Goal: Information Seeking & Learning: Learn about a topic

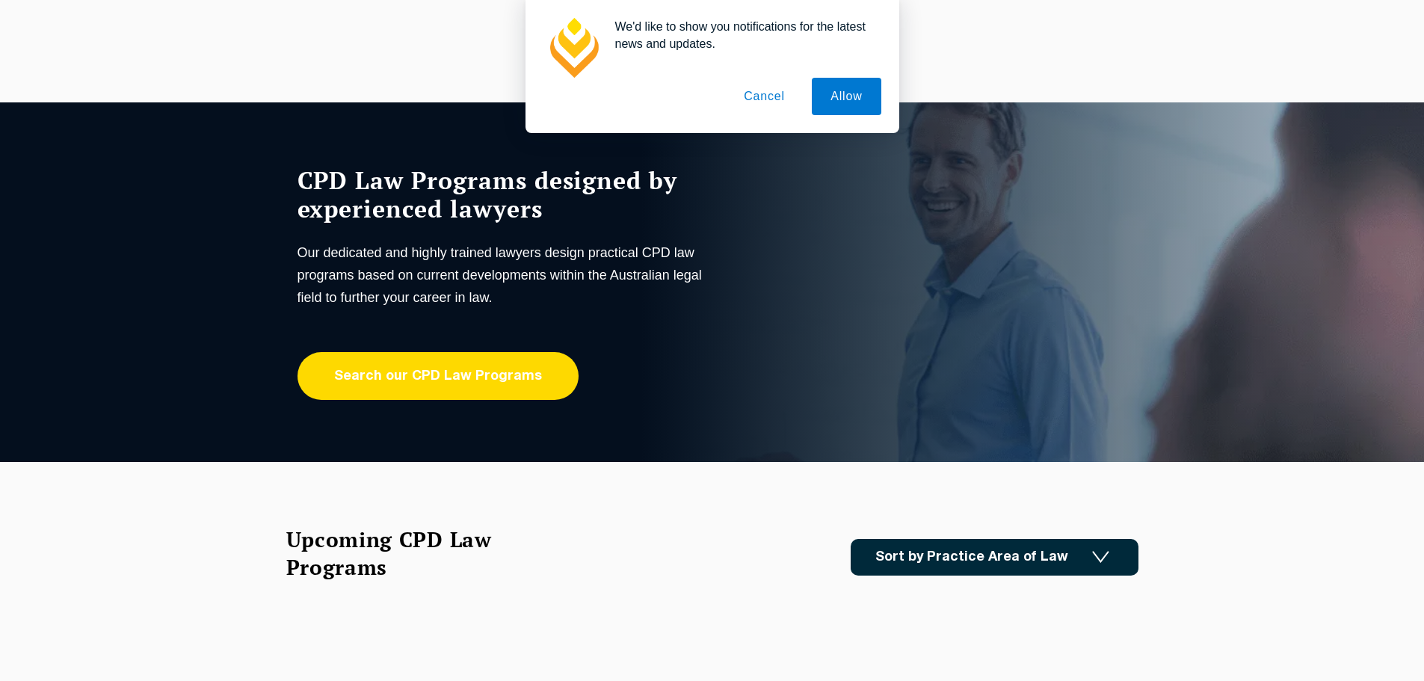
click at [420, 378] on link "Search our CPD Law Programs" at bounding box center [438, 376] width 281 height 48
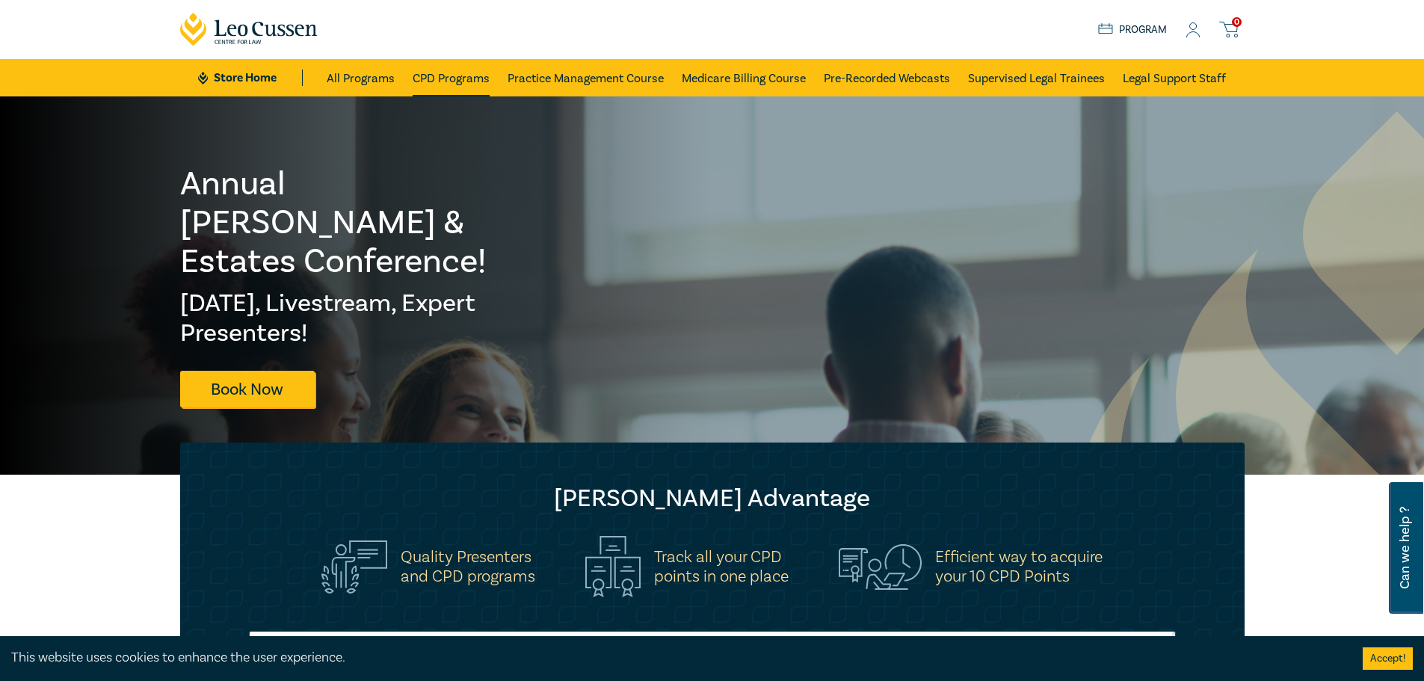
click at [441, 86] on link "CPD Programs" at bounding box center [451, 77] width 77 height 37
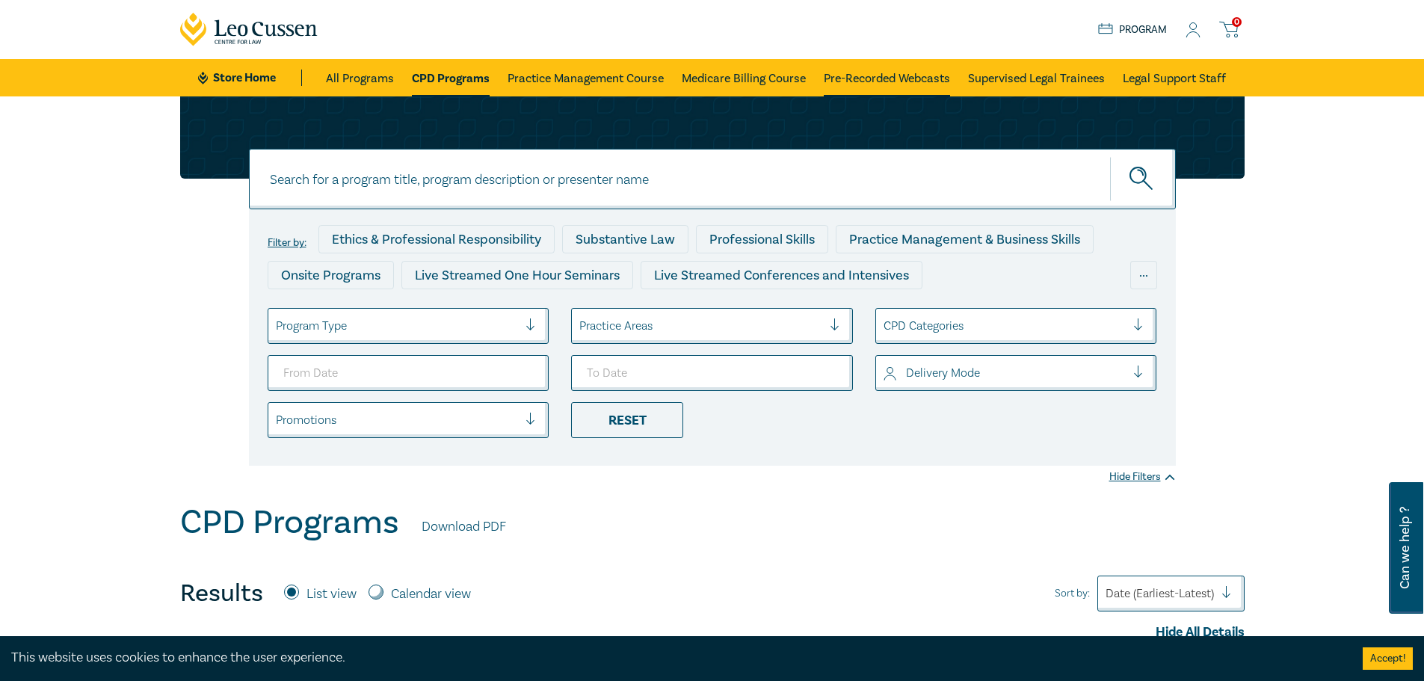
click at [861, 74] on link "Pre-Recorded Webcasts" at bounding box center [887, 77] width 126 height 37
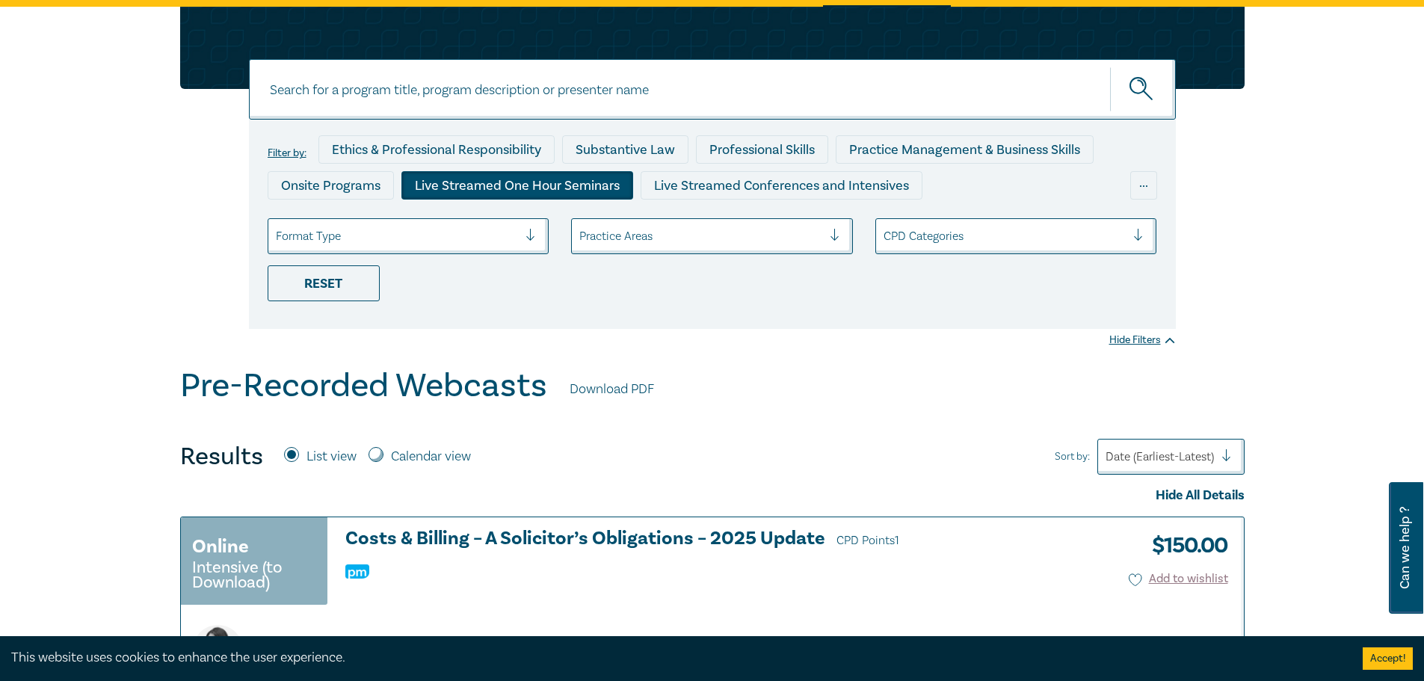
scroll to position [75, 0]
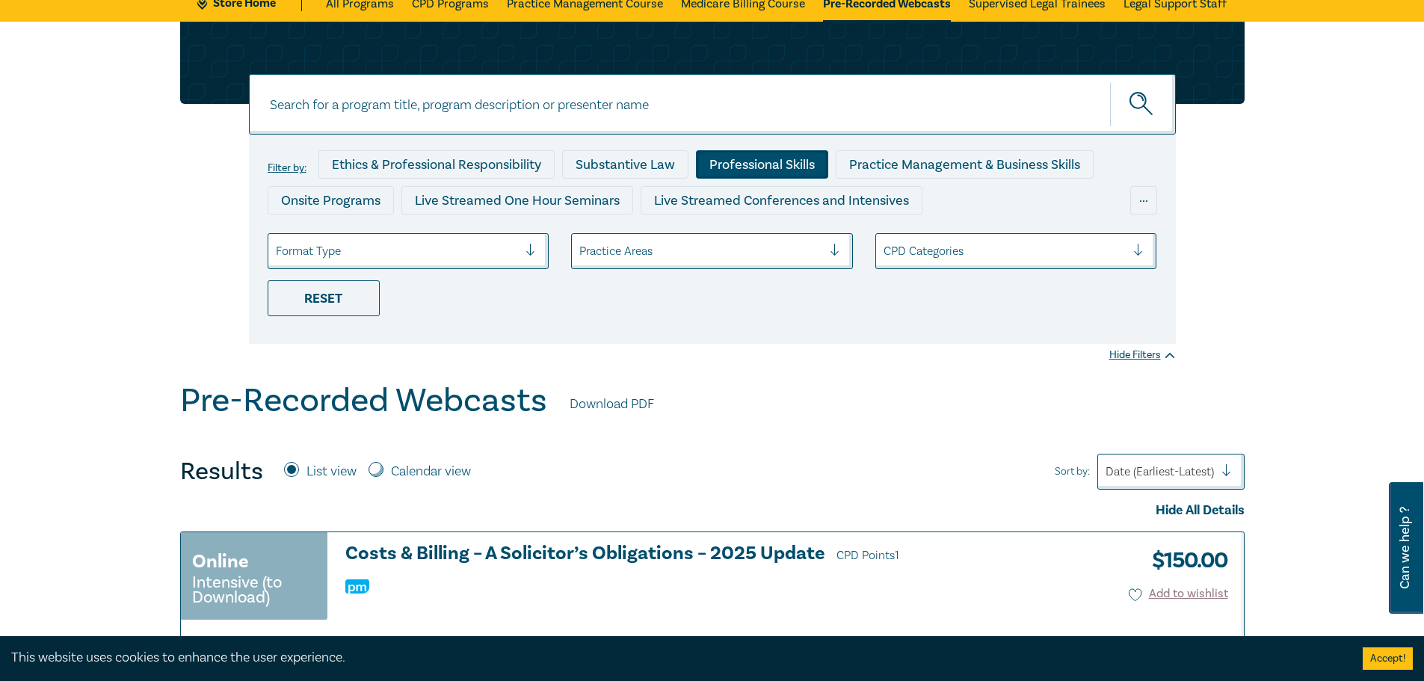
click at [796, 157] on div "Professional Skills" at bounding box center [762, 164] width 132 height 28
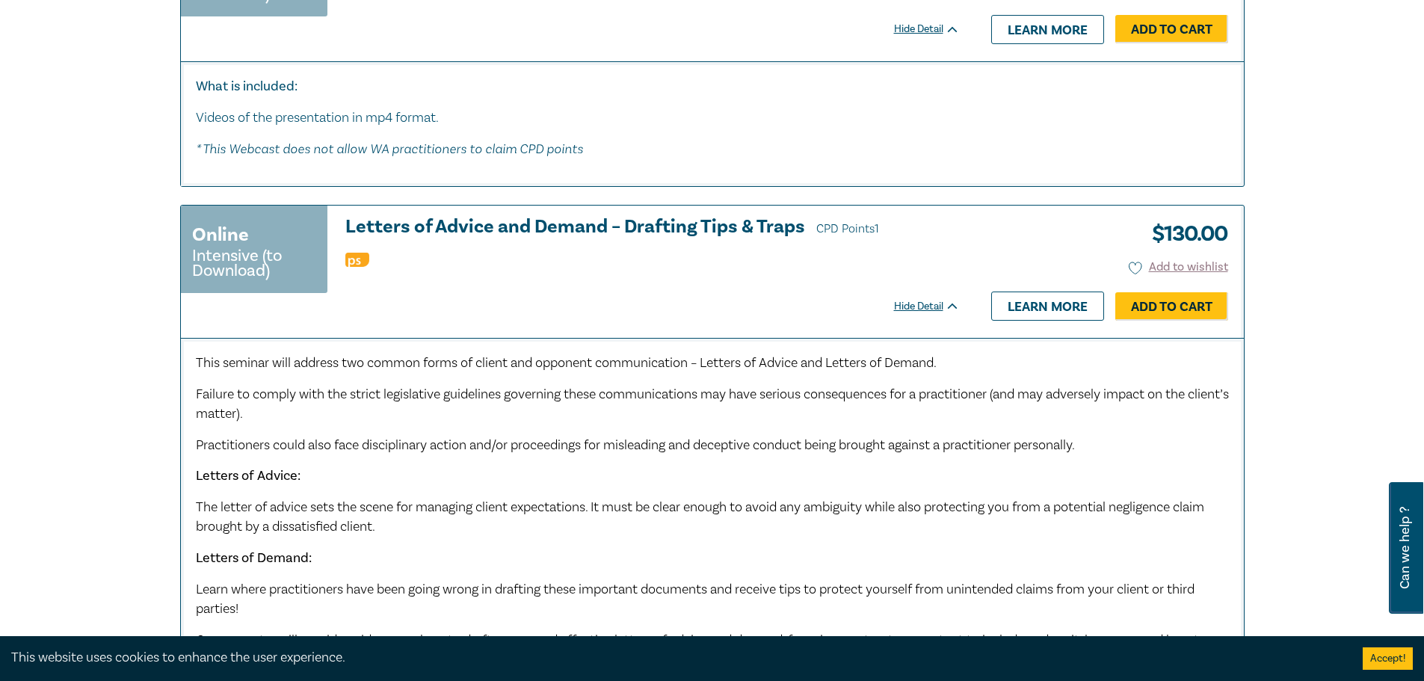
scroll to position [5085, 0]
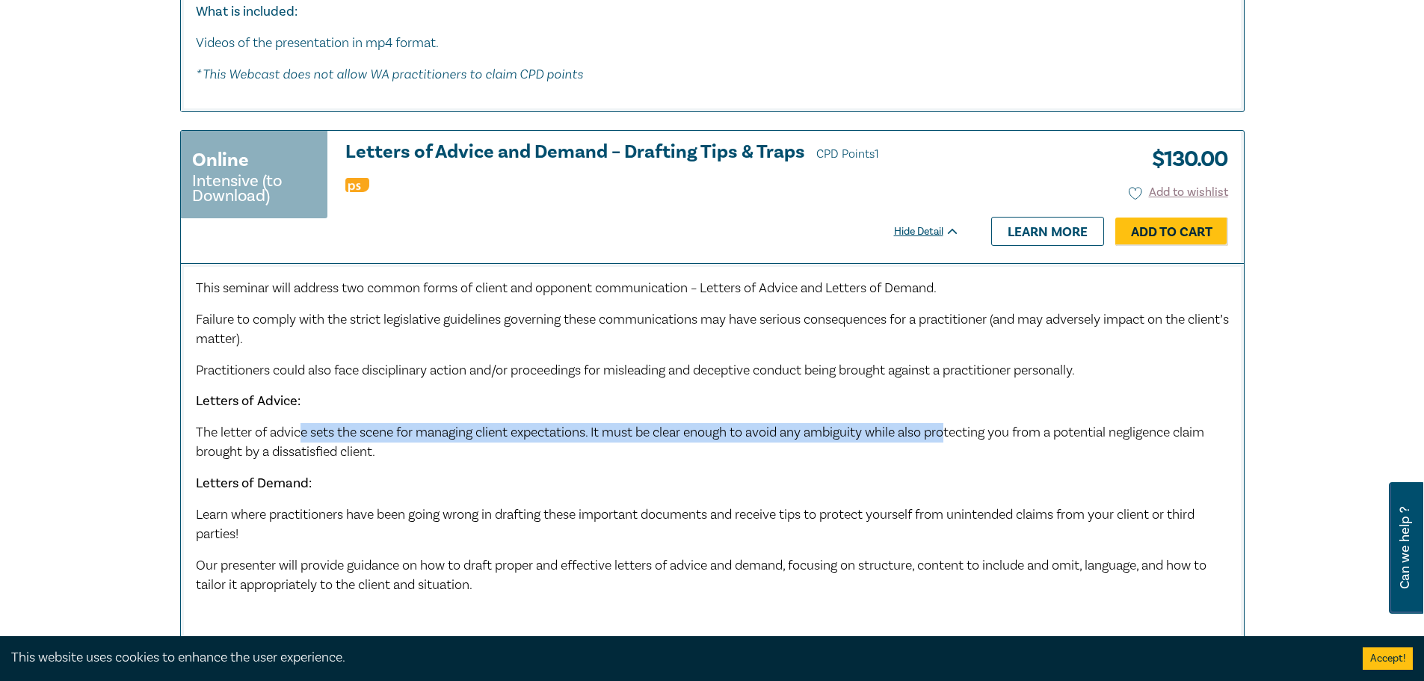
drag, startPoint x: 303, startPoint y: 425, endPoint x: 960, endPoint y: 419, distance: 657.3
click at [960, 424] on span "The letter of advice sets the scene for managing client expectations. It must b…" at bounding box center [700, 442] width 1009 height 37
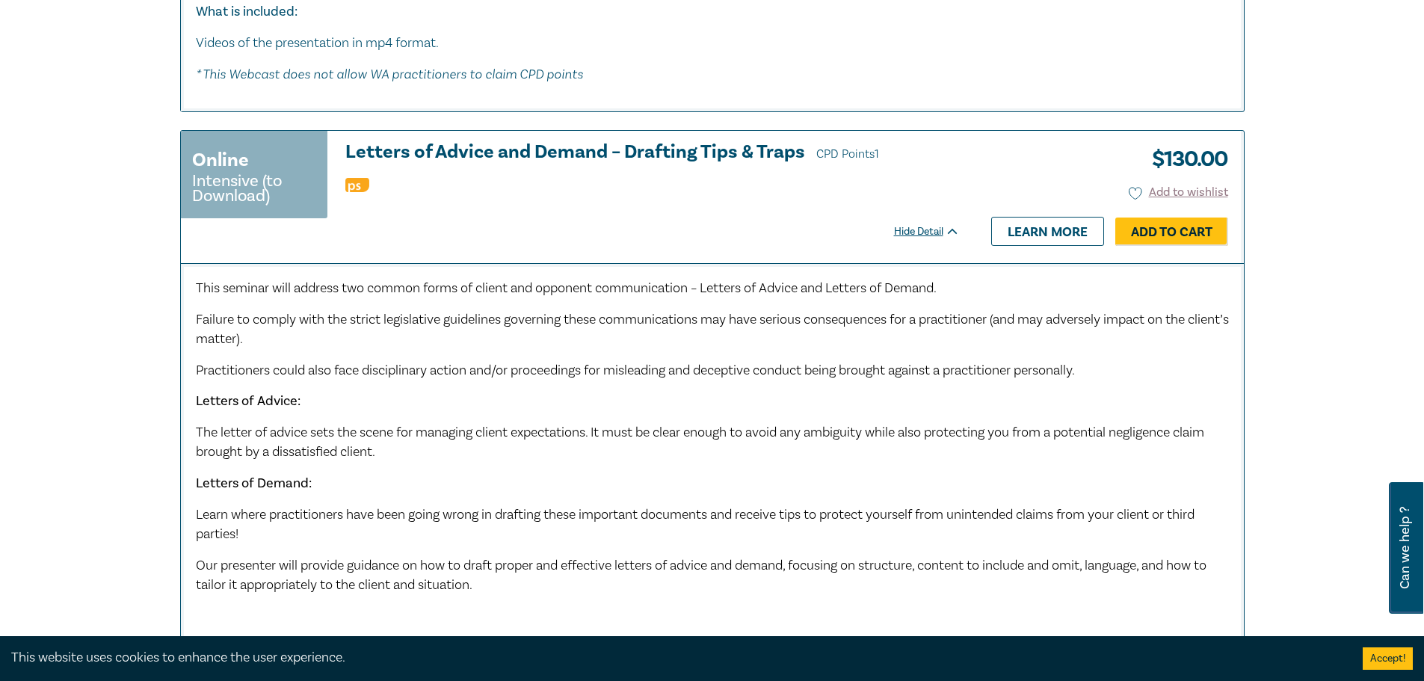
drag, startPoint x: 1078, startPoint y: 419, endPoint x: 1099, endPoint y: 419, distance: 21.7
click at [1092, 424] on span "The letter of advice sets the scene for managing client expectations. It must b…" at bounding box center [700, 442] width 1009 height 37
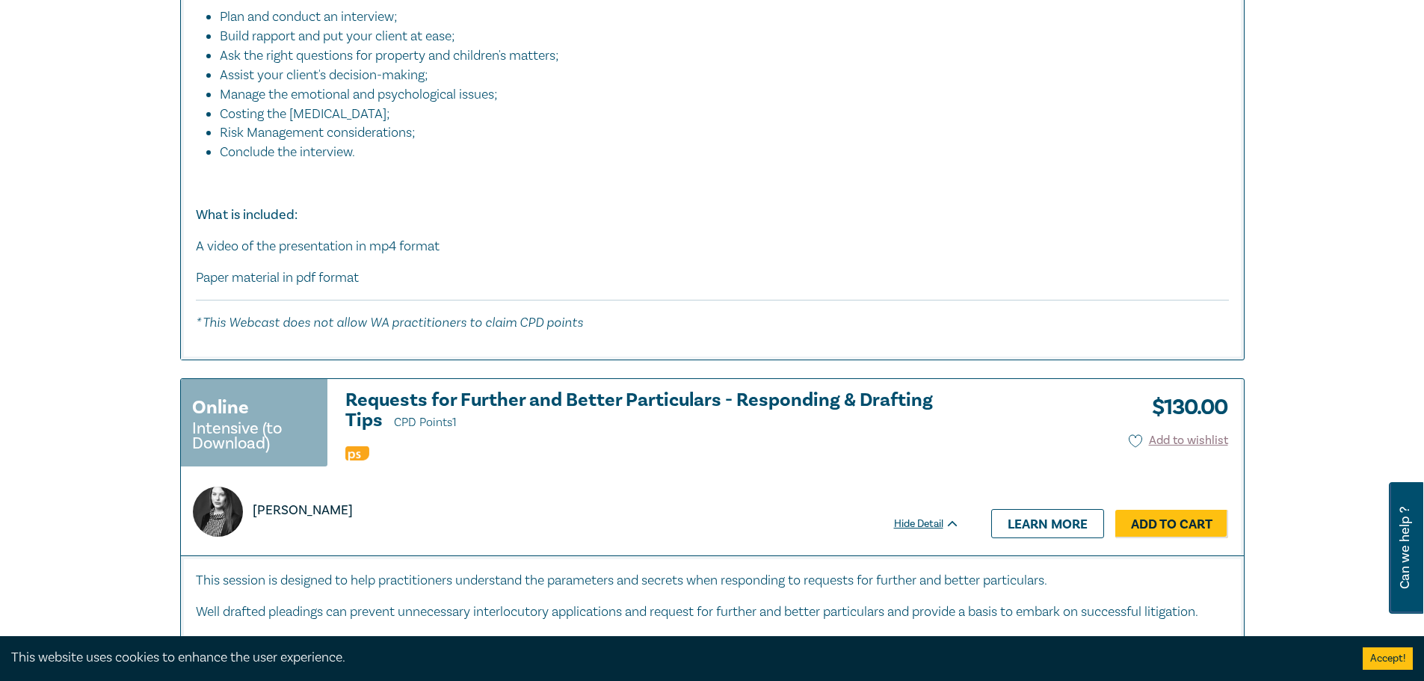
scroll to position [5907, 0]
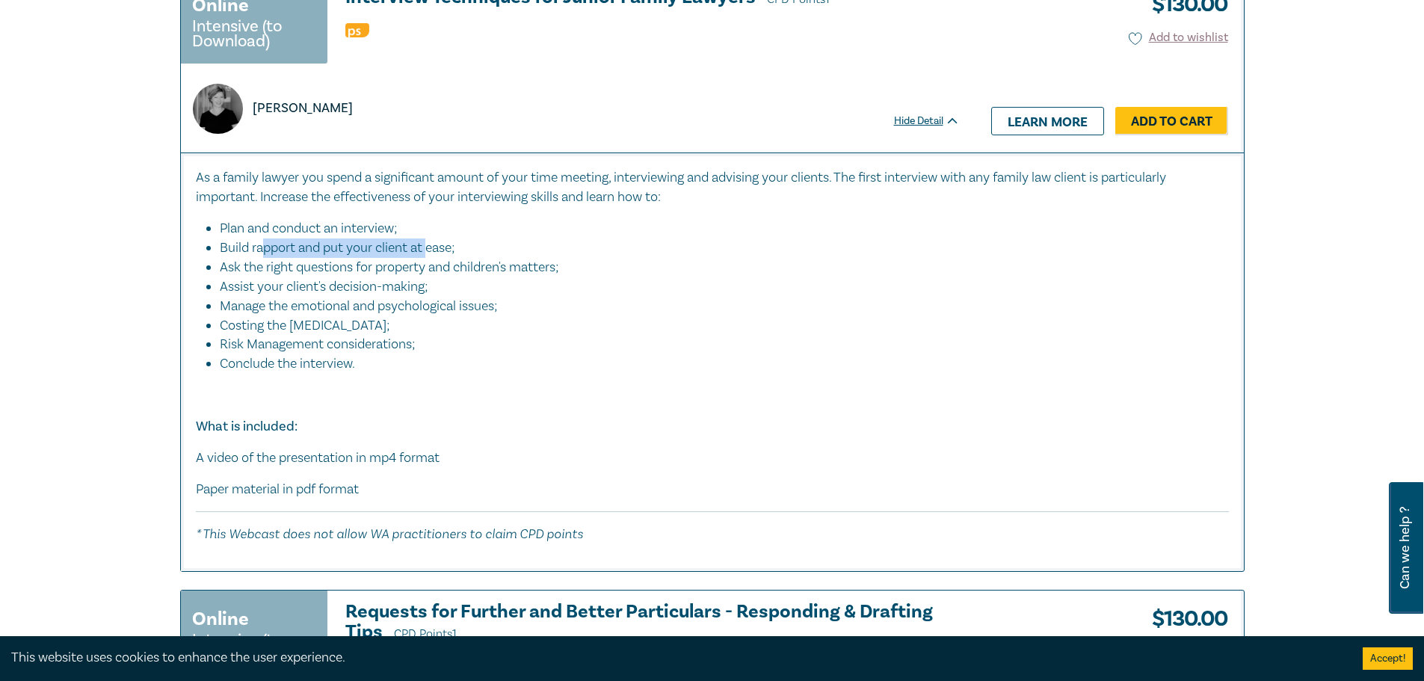
drag, startPoint x: 300, startPoint y: 239, endPoint x: 428, endPoint y: 239, distance: 128.6
click at [428, 239] on li "Build rapport and put your client at ease;" at bounding box center [717, 248] width 995 height 19
drag, startPoint x: 386, startPoint y: 253, endPoint x: 515, endPoint y: 253, distance: 129.4
click at [515, 258] on li "Ask the right questions for property and children's matters;" at bounding box center [717, 267] width 995 height 19
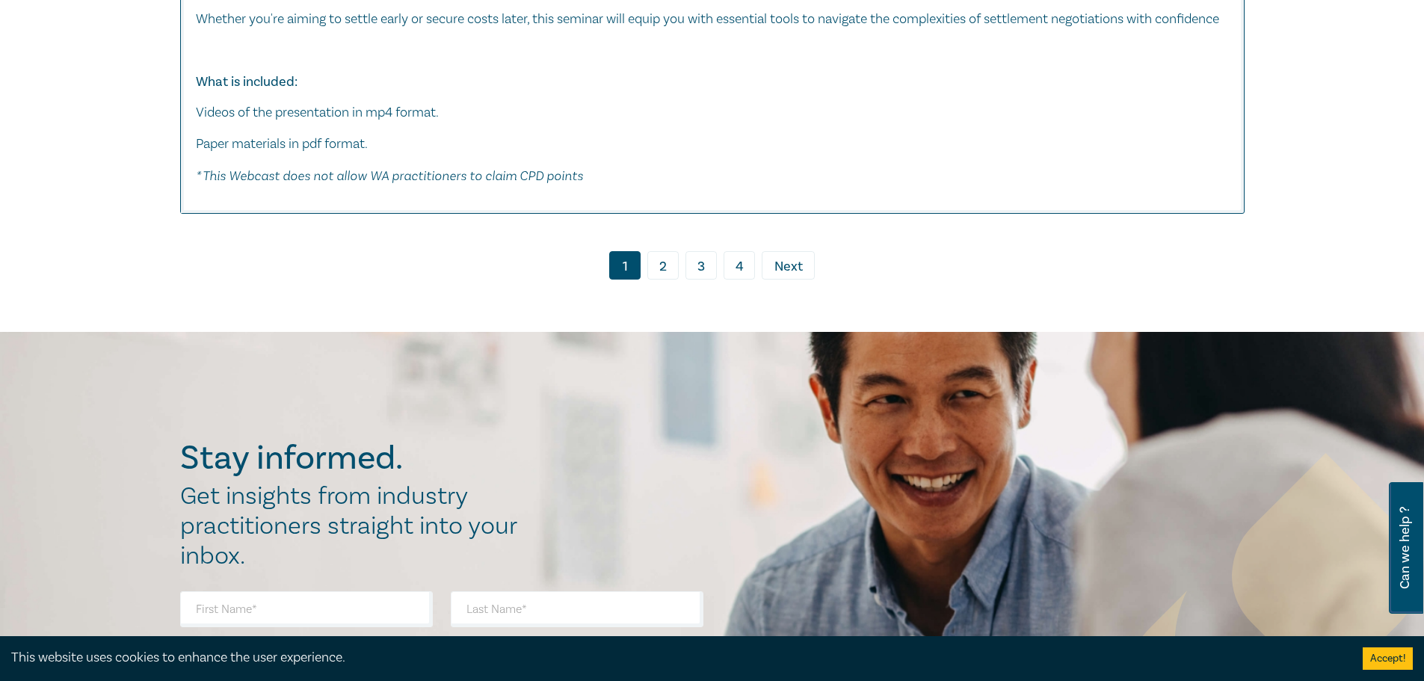
click at [667, 270] on link "2" at bounding box center [663, 265] width 31 height 28
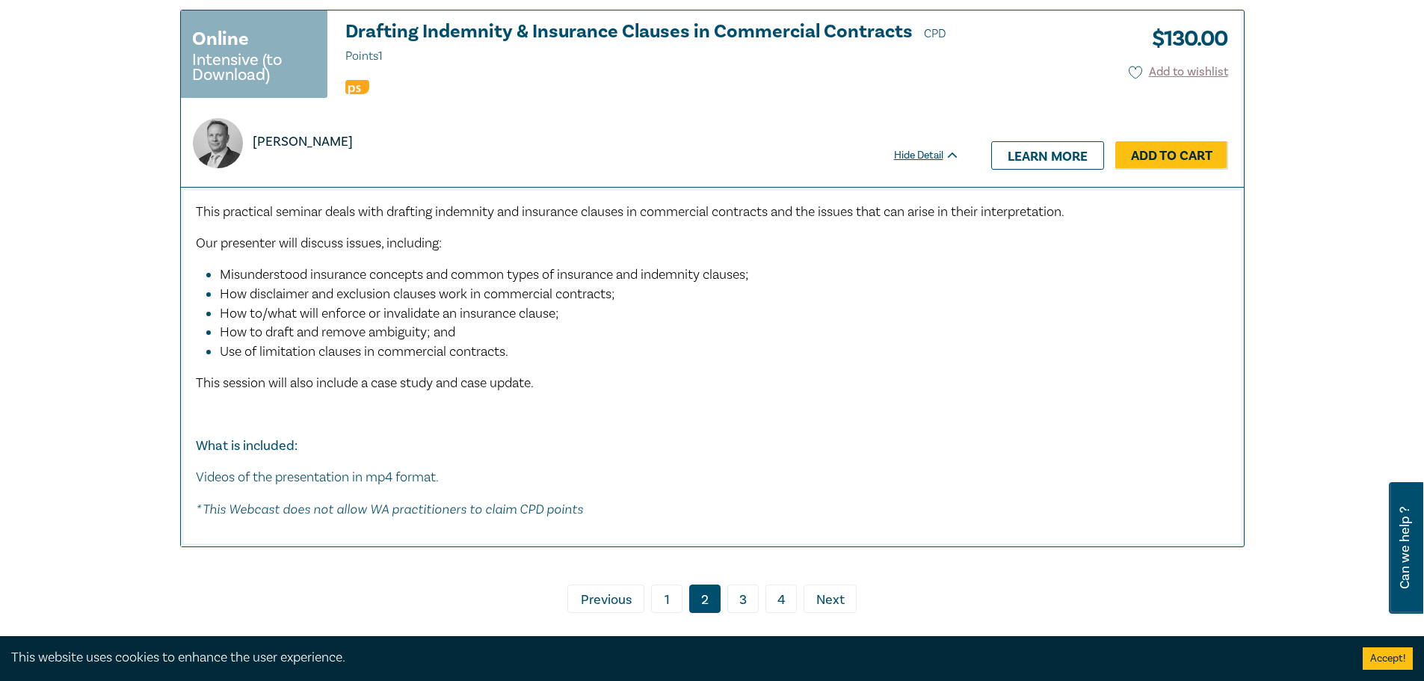
scroll to position [7178, 0]
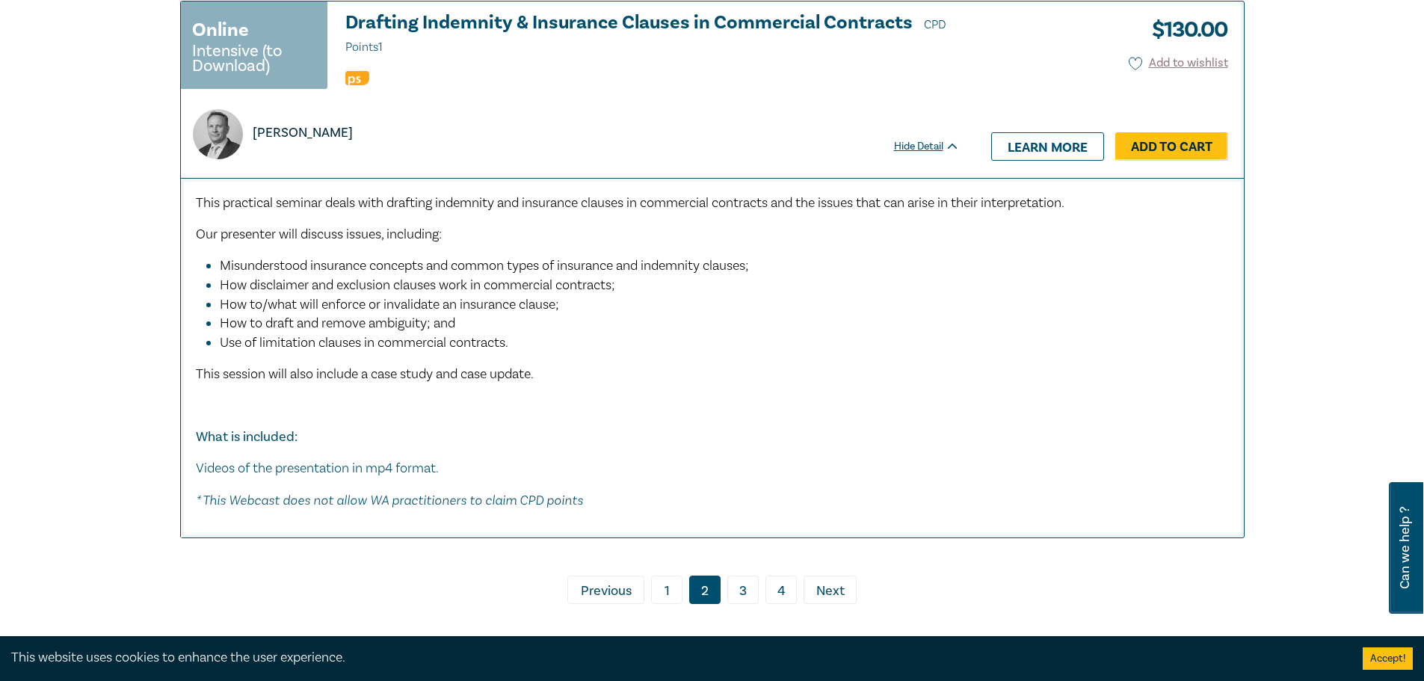
click at [762, 577] on ul "‹ Previous 1 2 3 4 › Next" at bounding box center [712, 590] width 1065 height 28
click at [734, 579] on link "3" at bounding box center [743, 590] width 31 height 28
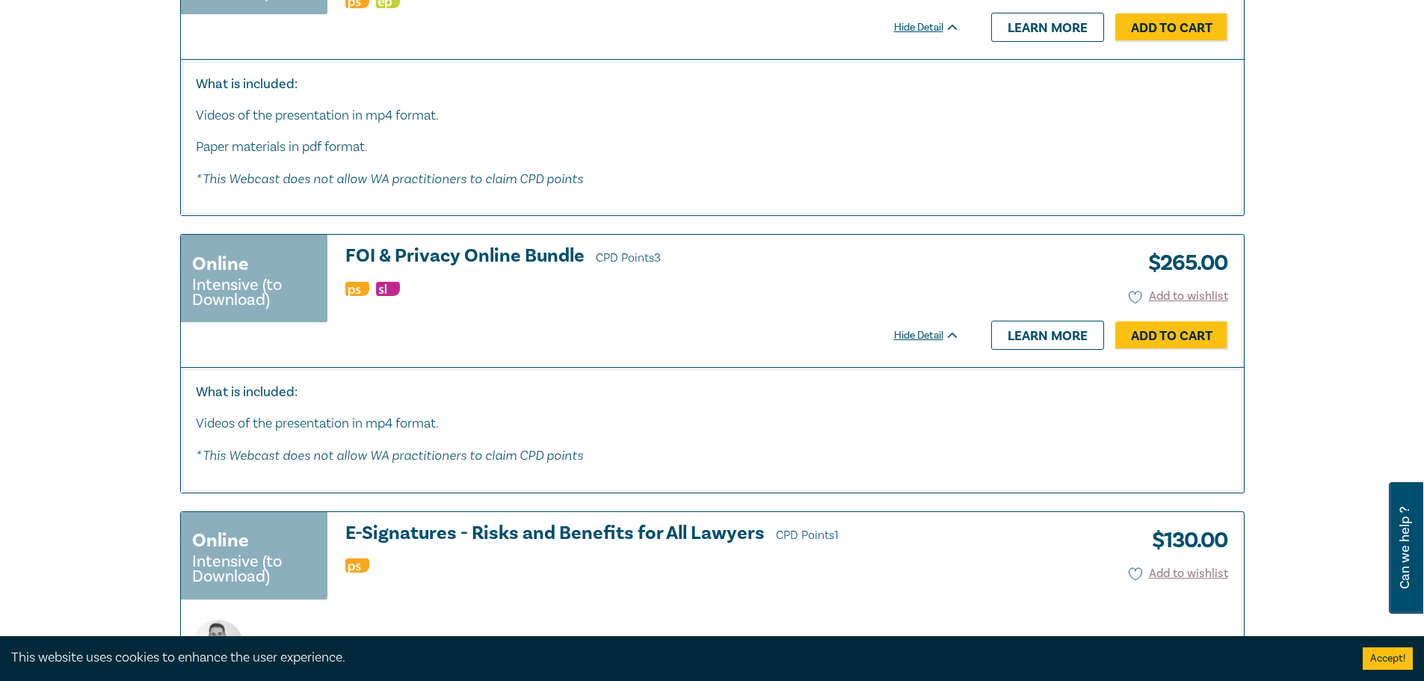
scroll to position [2692, 0]
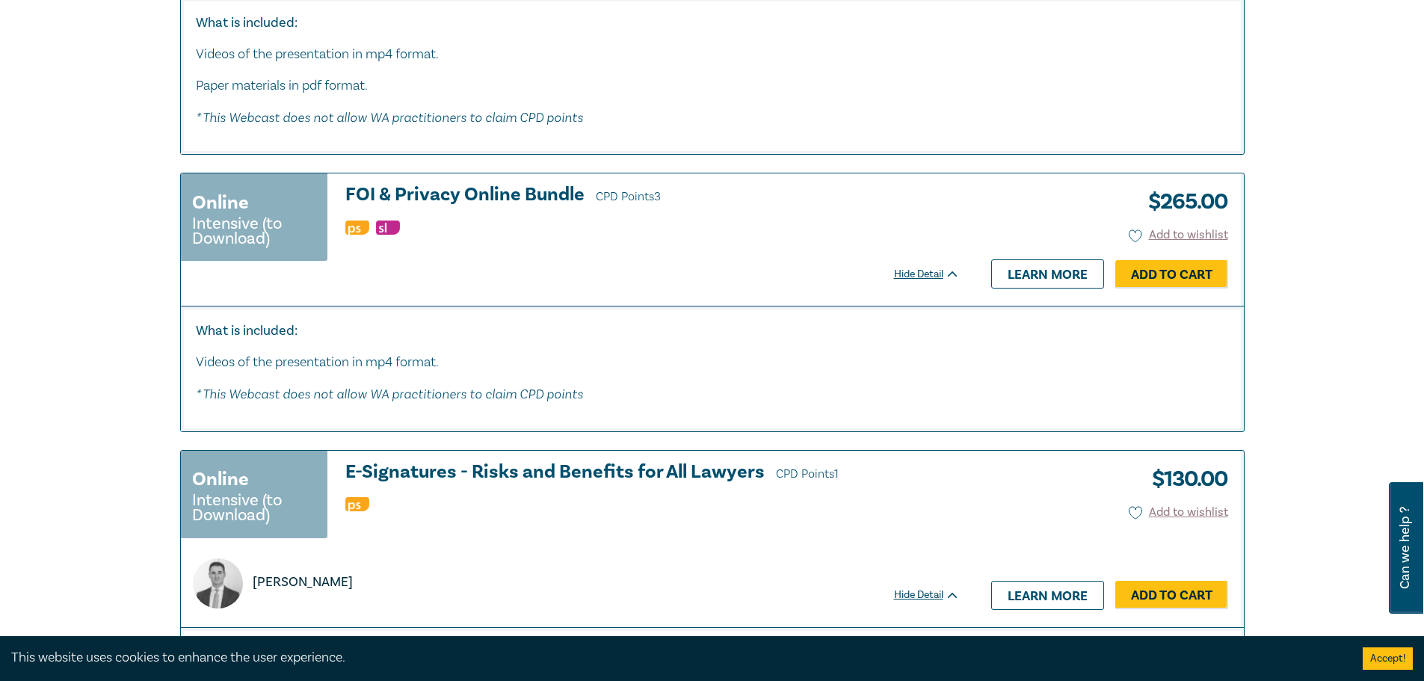
click at [475, 194] on h3 "FOI & Privacy Online Bundle CPD Points 3" at bounding box center [652, 196] width 615 height 22
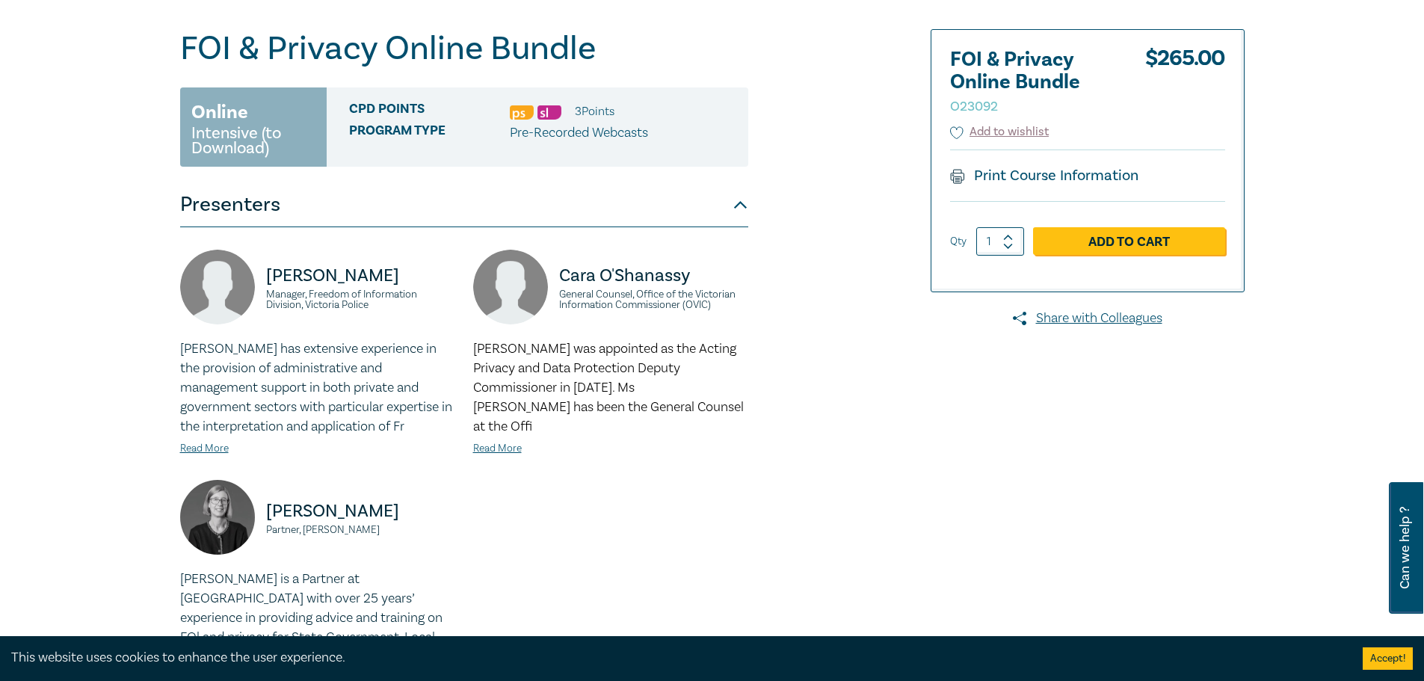
scroll to position [150, 0]
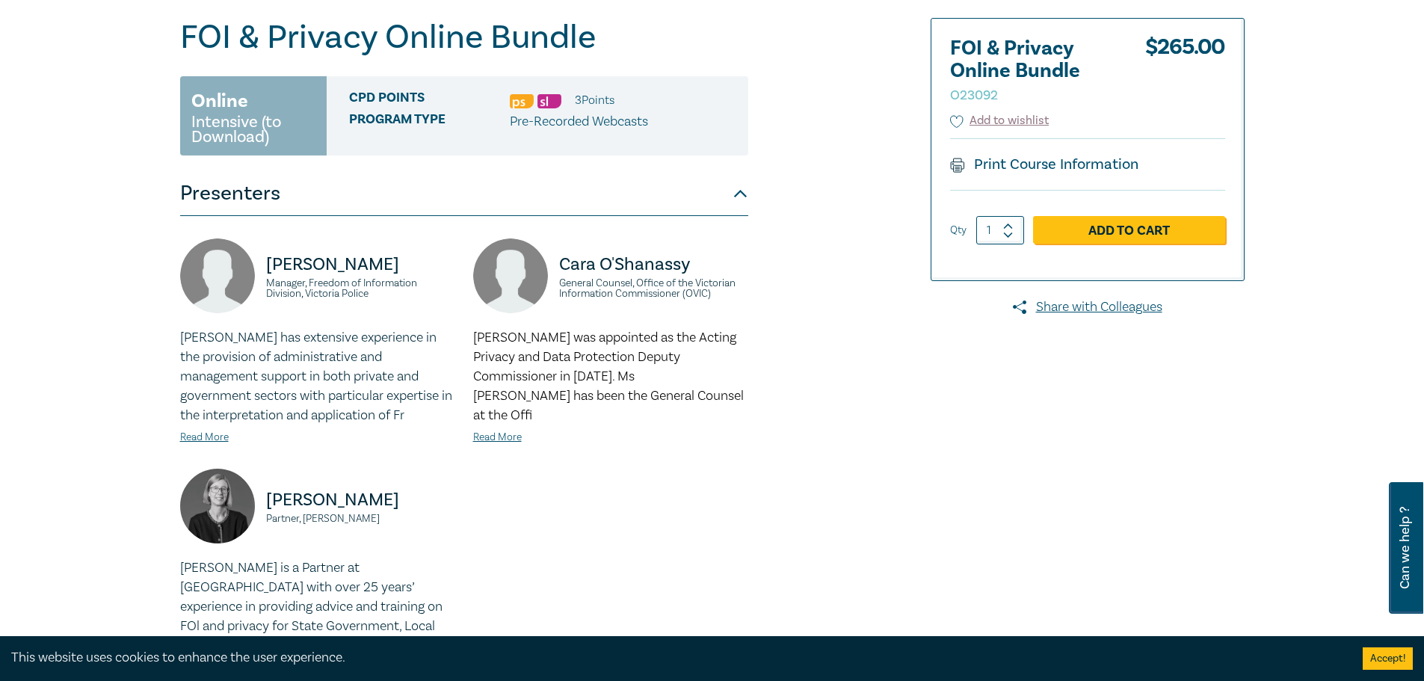
click at [317, 199] on button "Presenters" at bounding box center [464, 193] width 568 height 45
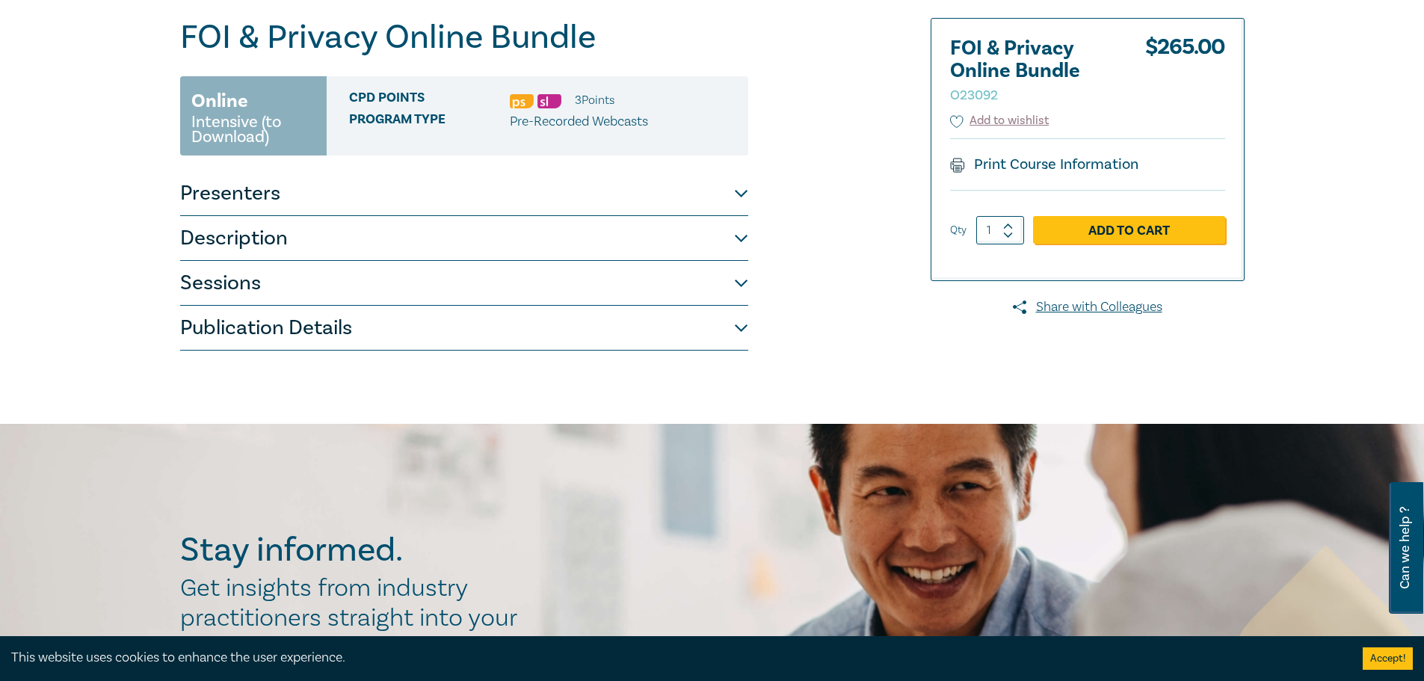
click at [326, 253] on button "Description" at bounding box center [464, 238] width 568 height 45
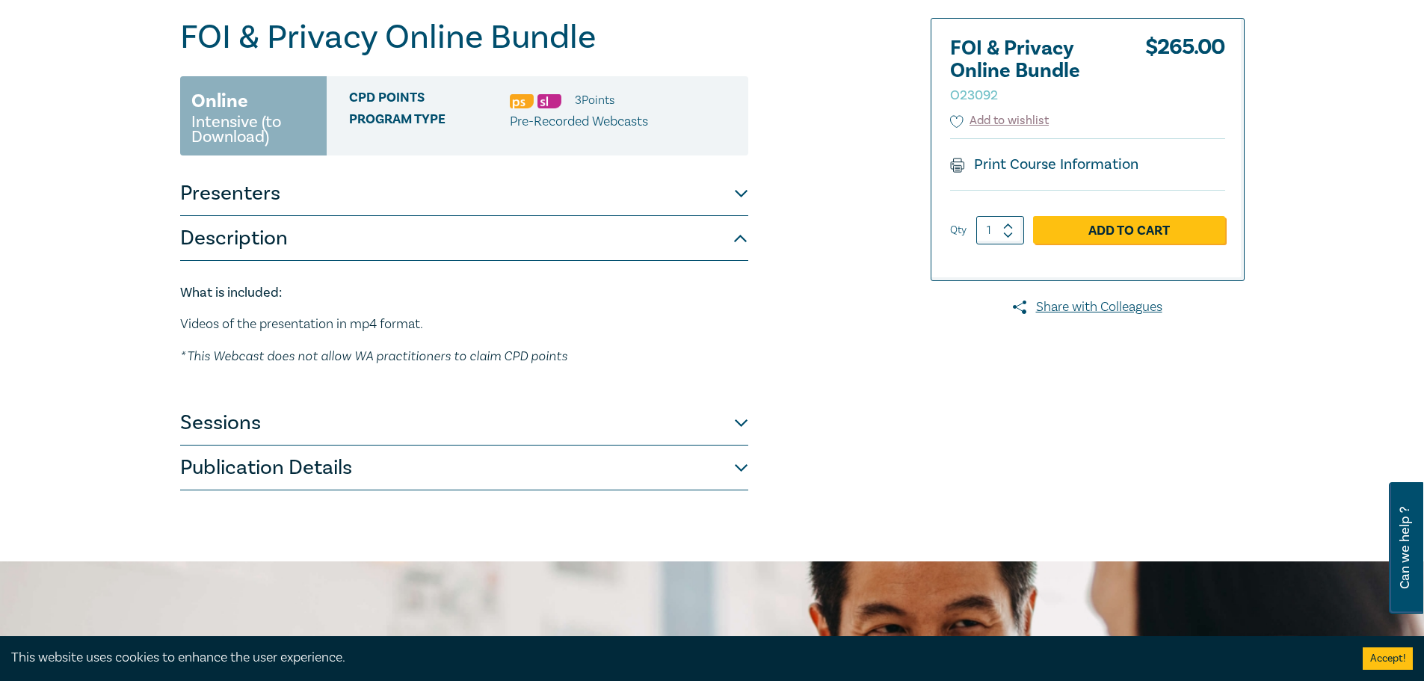
click at [348, 446] on button "Publication Details" at bounding box center [464, 468] width 568 height 45
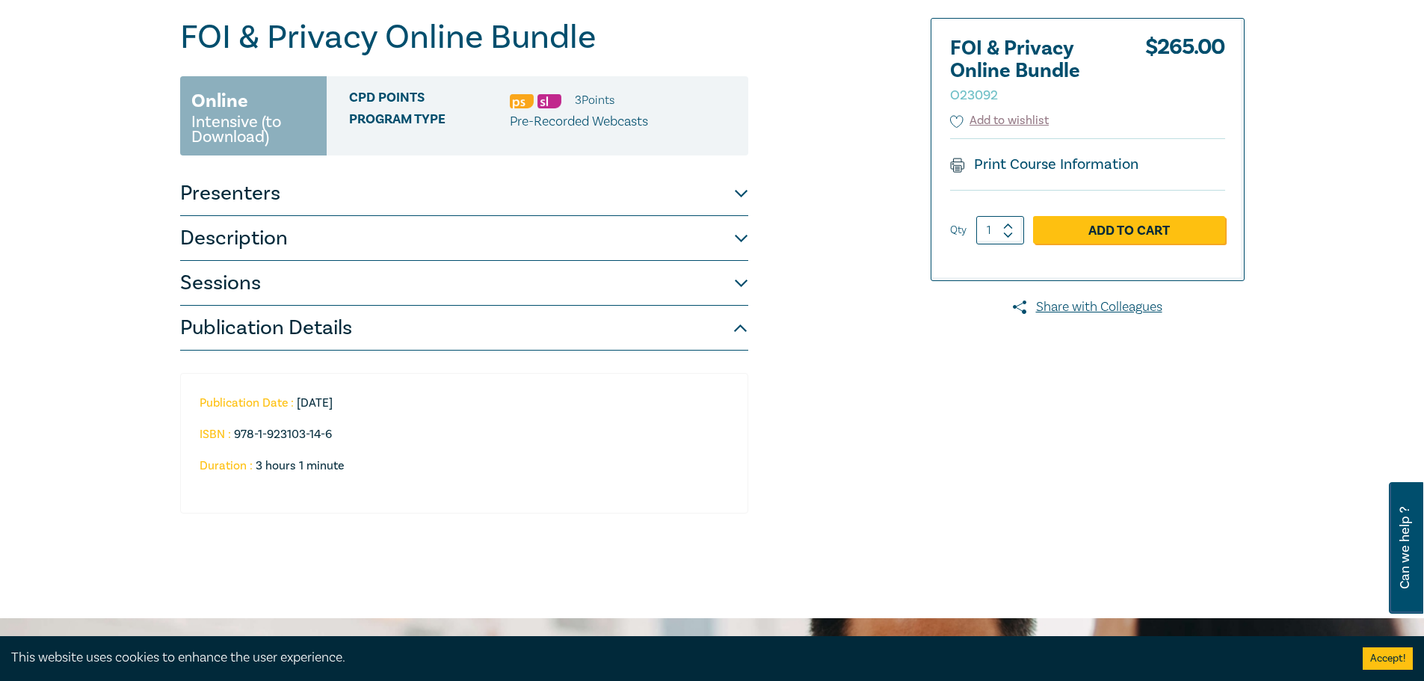
click at [326, 288] on button "Sessions" at bounding box center [464, 283] width 568 height 45
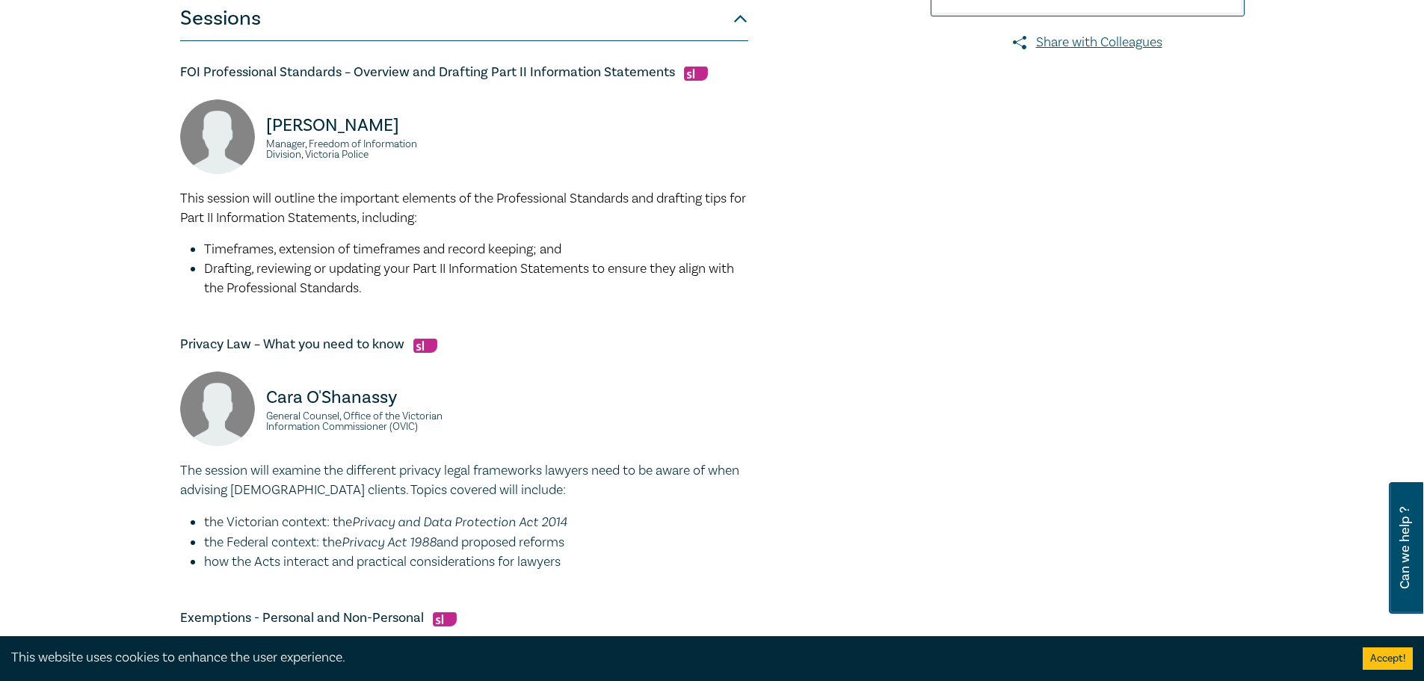
scroll to position [523, 0]
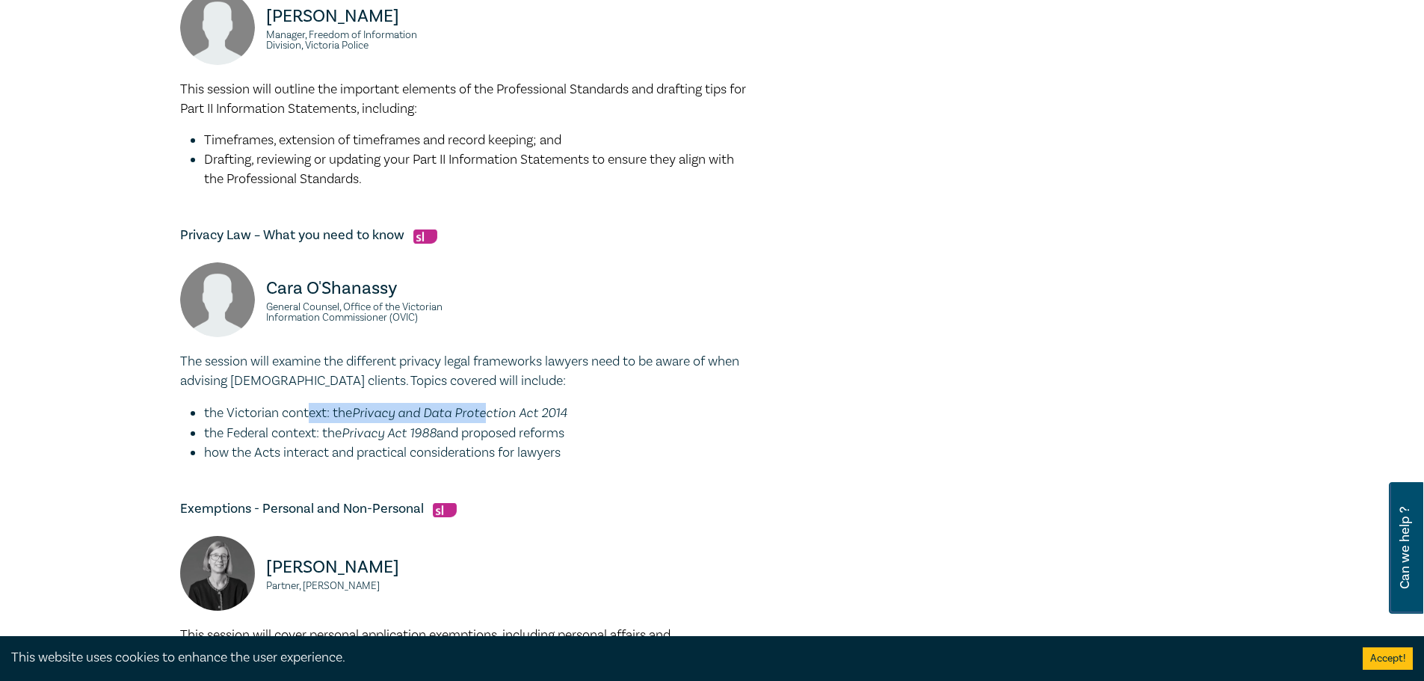
drag, startPoint x: 313, startPoint y: 419, endPoint x: 490, endPoint y: 421, distance: 177.2
click at [490, 421] on li "the Victorian context: the Privacy and Data Protection Act 2014" at bounding box center [476, 413] width 544 height 20
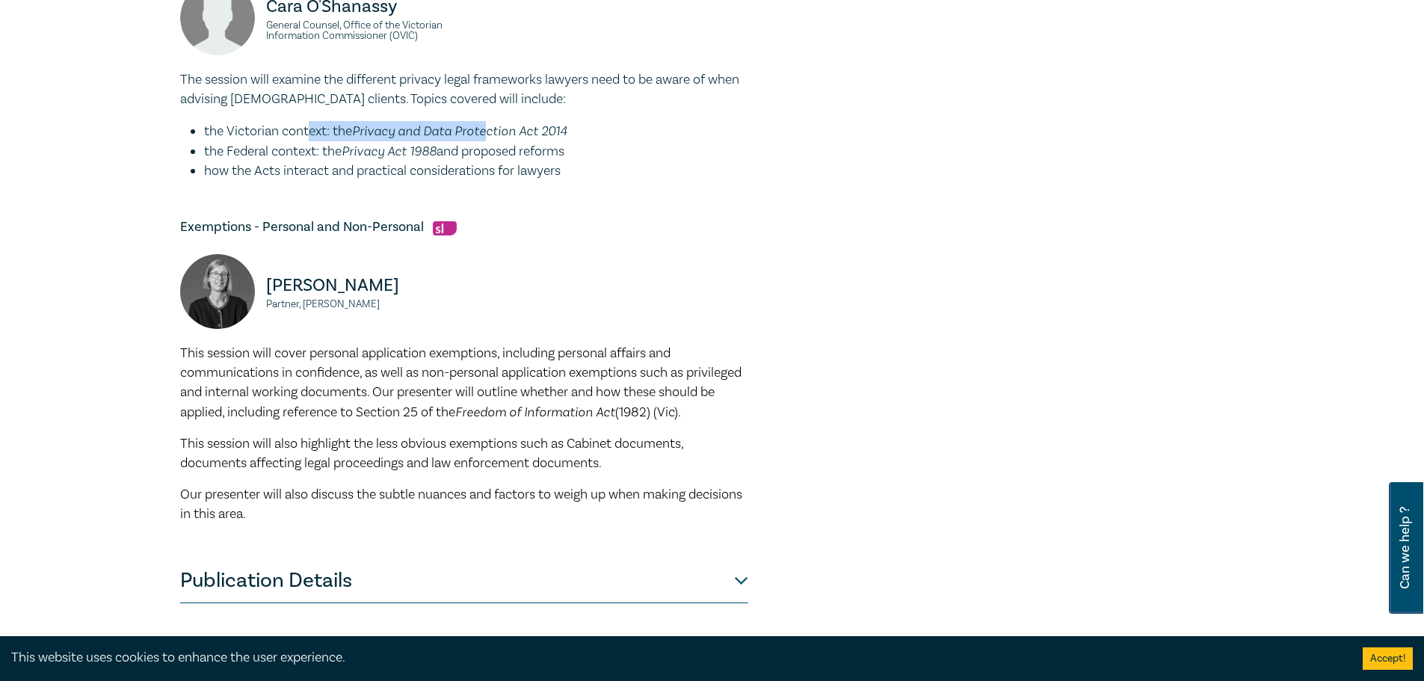
scroll to position [823, 0]
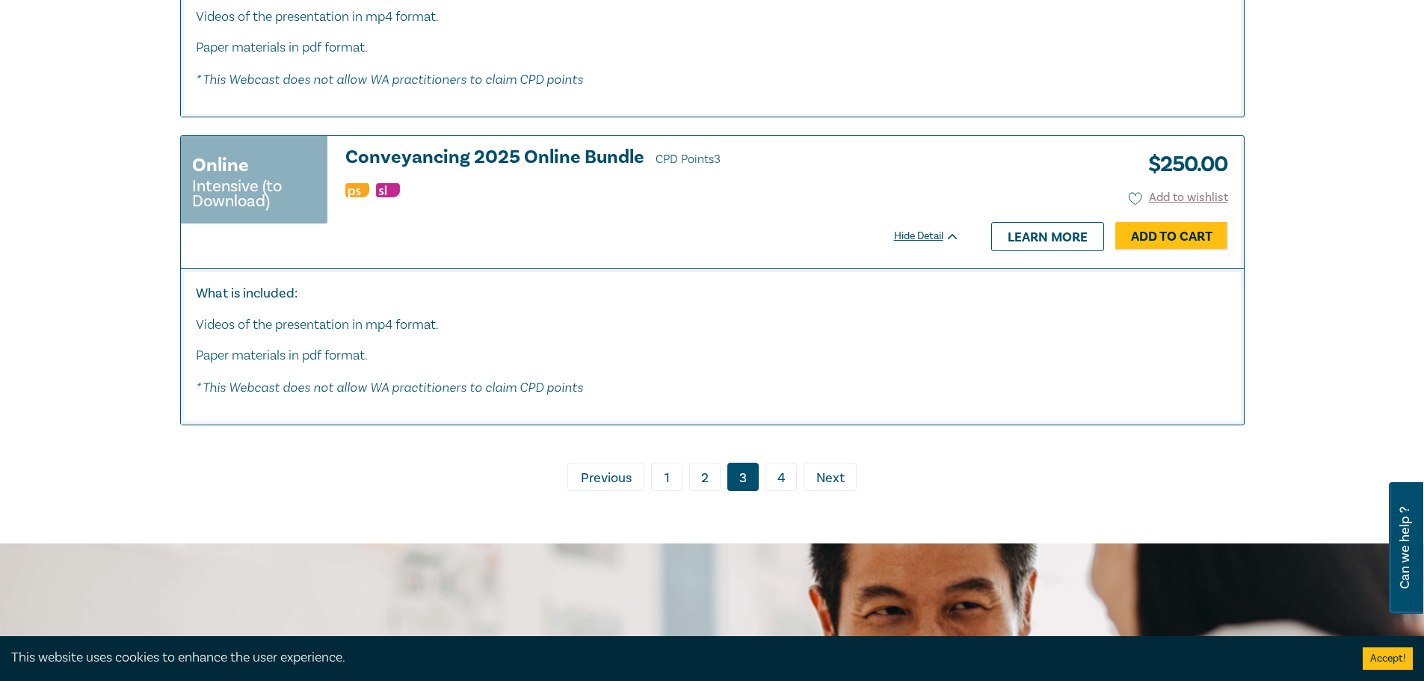
click at [784, 488] on link "4" at bounding box center [781, 477] width 31 height 28
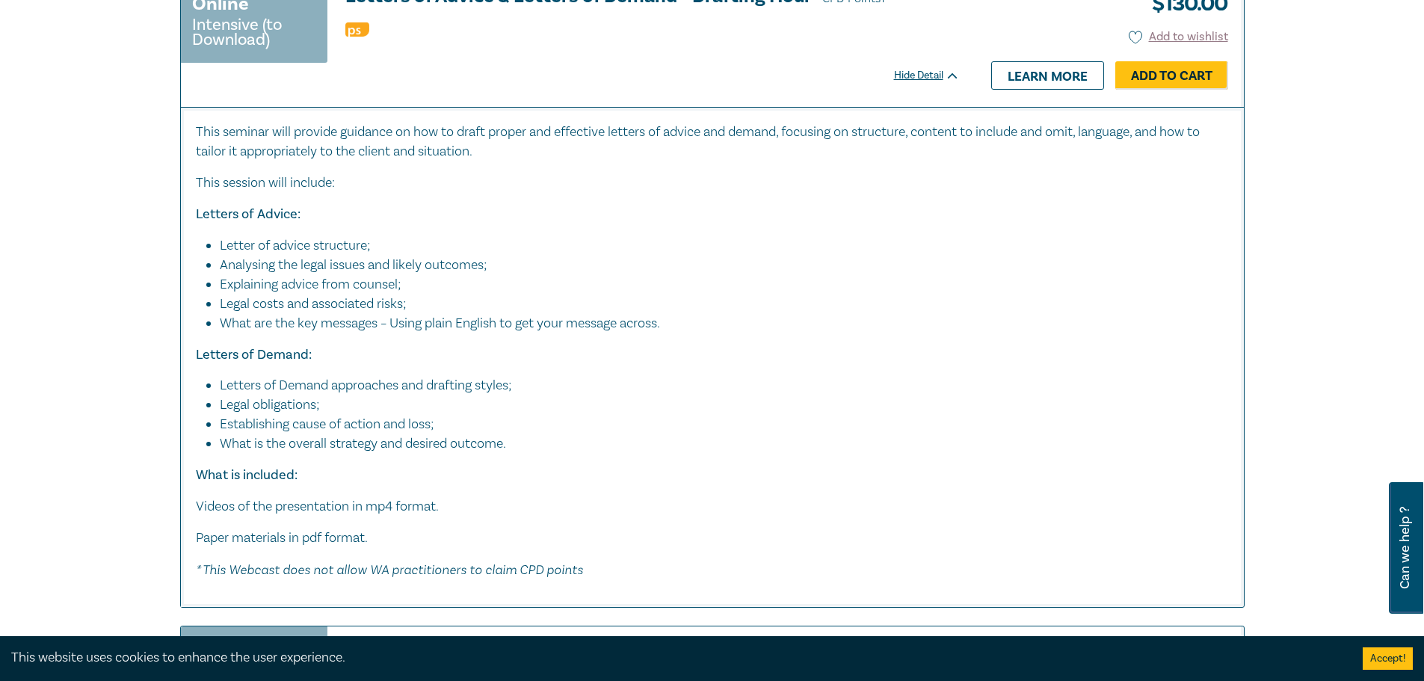
scroll to position [5608, 0]
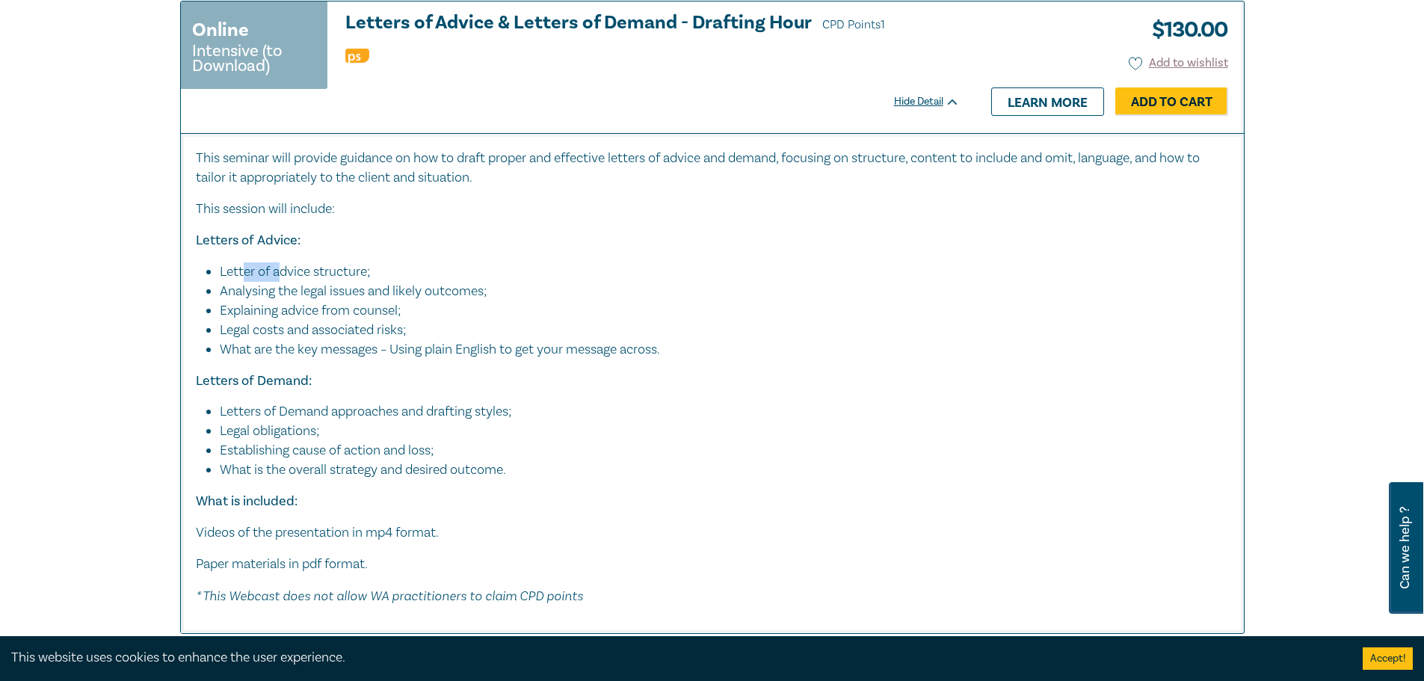
drag, startPoint x: 247, startPoint y: 268, endPoint x: 284, endPoint y: 271, distance: 37.5
click at [284, 271] on li "Letter of advice structure;" at bounding box center [717, 271] width 995 height 19
drag, startPoint x: 246, startPoint y: 292, endPoint x: 314, endPoint y: 297, distance: 68.2
click at [314, 301] on li "Explaining advice from counsel;" at bounding box center [717, 310] width 995 height 19
drag, startPoint x: 287, startPoint y: 322, endPoint x: 360, endPoint y: 328, distance: 72.8
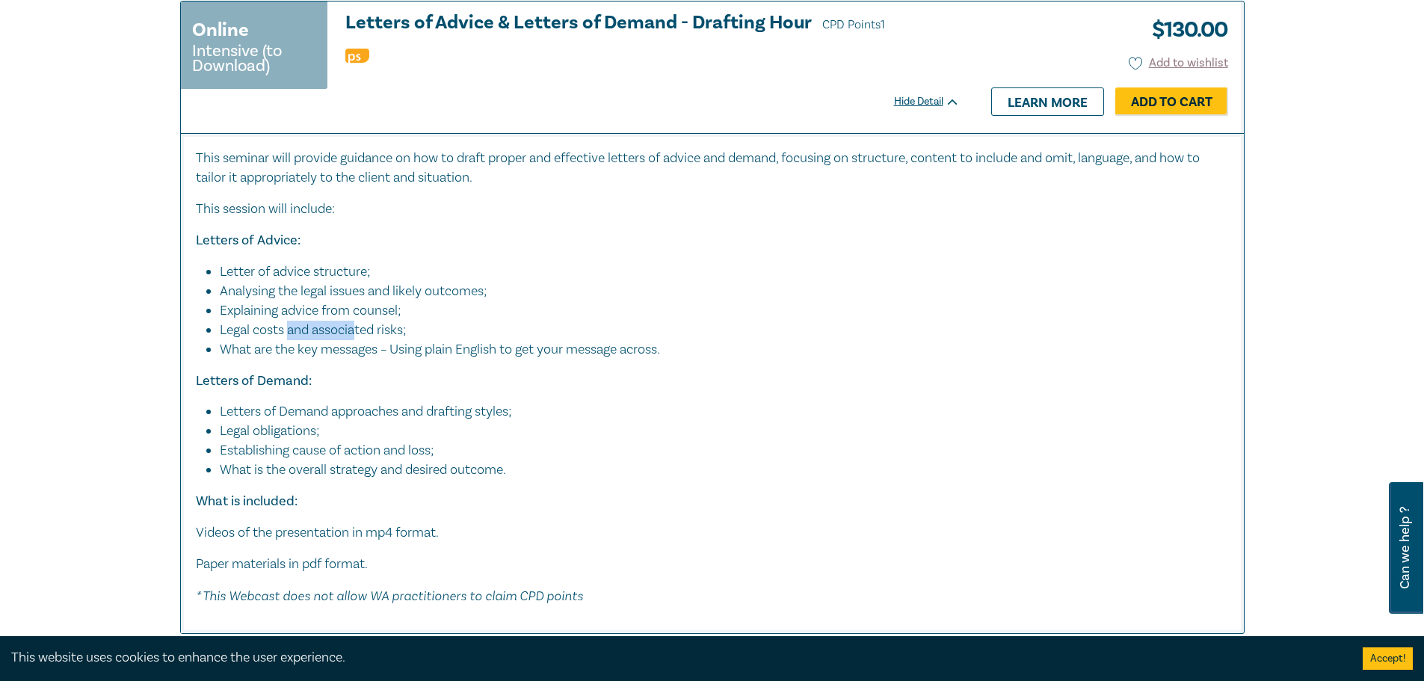
click at [360, 328] on li "Legal costs and associated risks;" at bounding box center [717, 330] width 995 height 19
drag, startPoint x: 283, startPoint y: 341, endPoint x: 396, endPoint y: 346, distance: 113.0
click at [396, 346] on li "What are the key messages – Using plain English to get your message across." at bounding box center [724, 349] width 1009 height 19
drag, startPoint x: 305, startPoint y: 398, endPoint x: 476, endPoint y: 407, distance: 171.5
click at [476, 407] on li "Letters of Demand approaches and drafting styles;" at bounding box center [717, 411] width 995 height 19
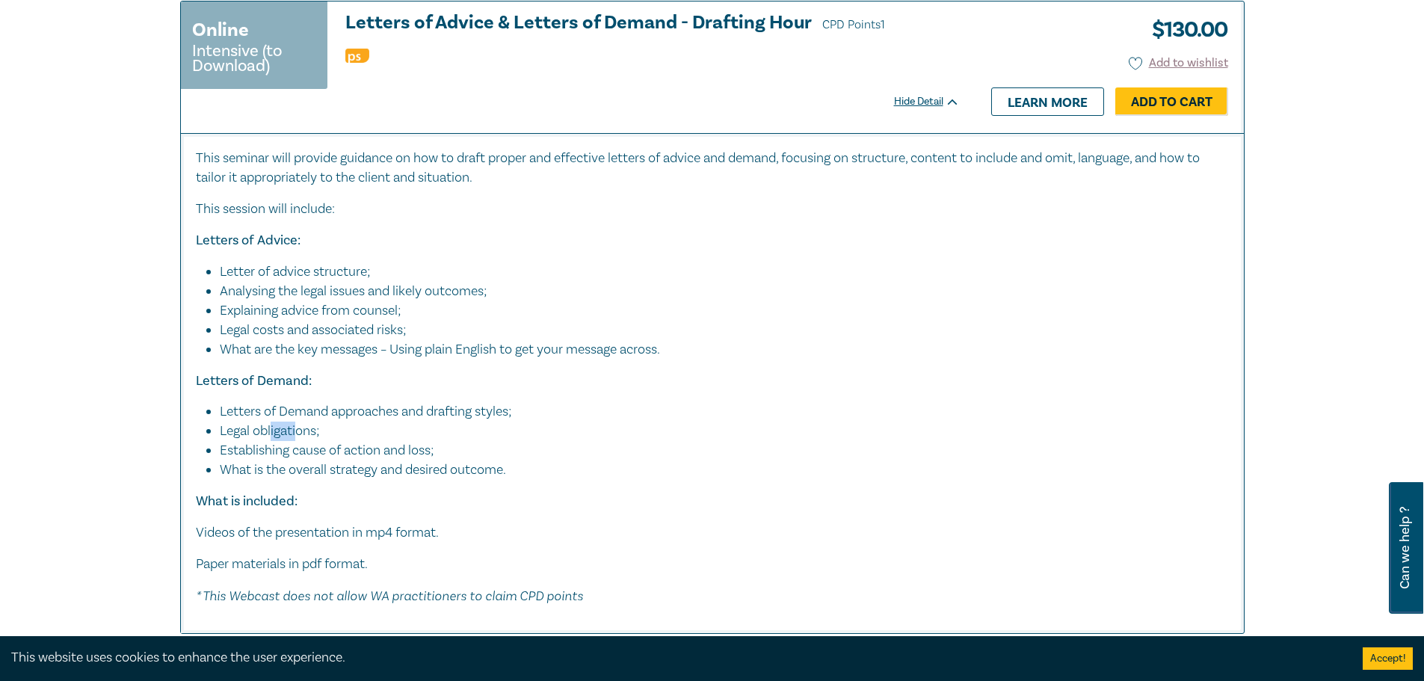
drag, startPoint x: 273, startPoint y: 424, endPoint x: 328, endPoint y: 425, distance: 54.6
click at [318, 425] on li "Legal obligations;" at bounding box center [717, 431] width 995 height 19
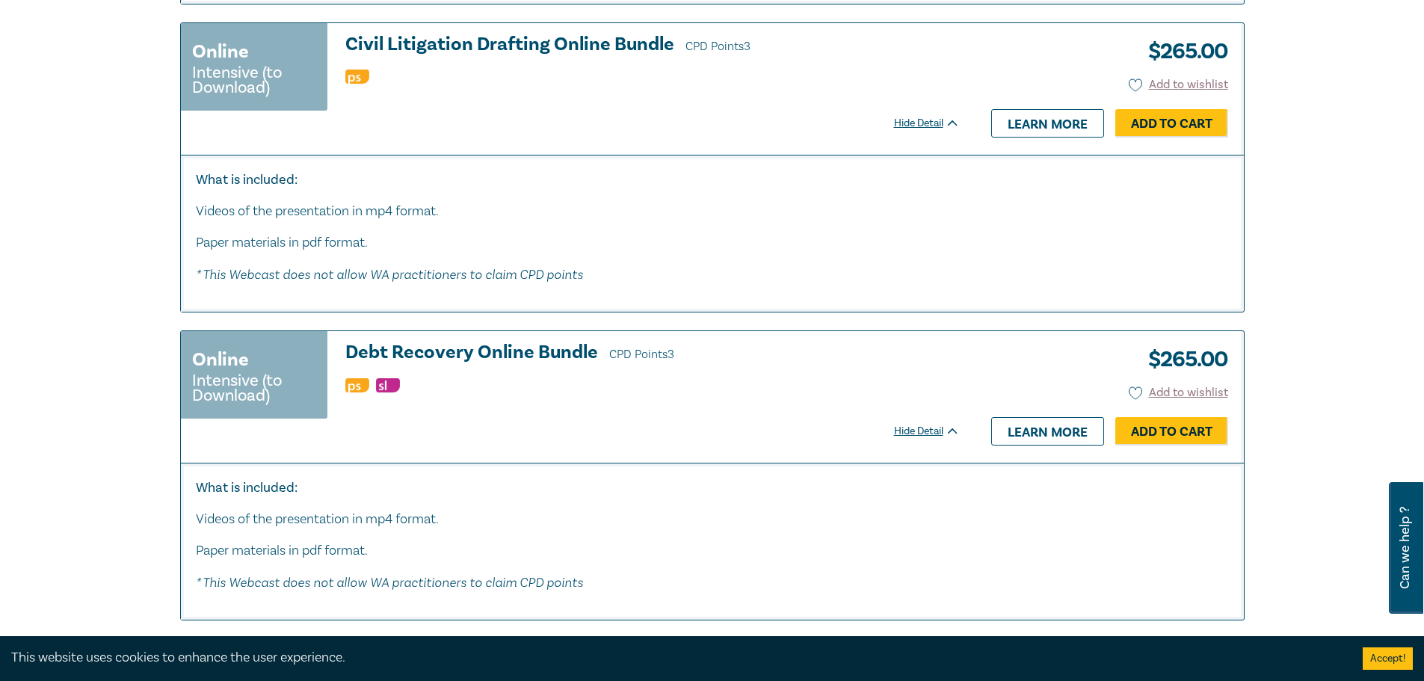
scroll to position [6356, 0]
